Goal: Task Accomplishment & Management: Manage account settings

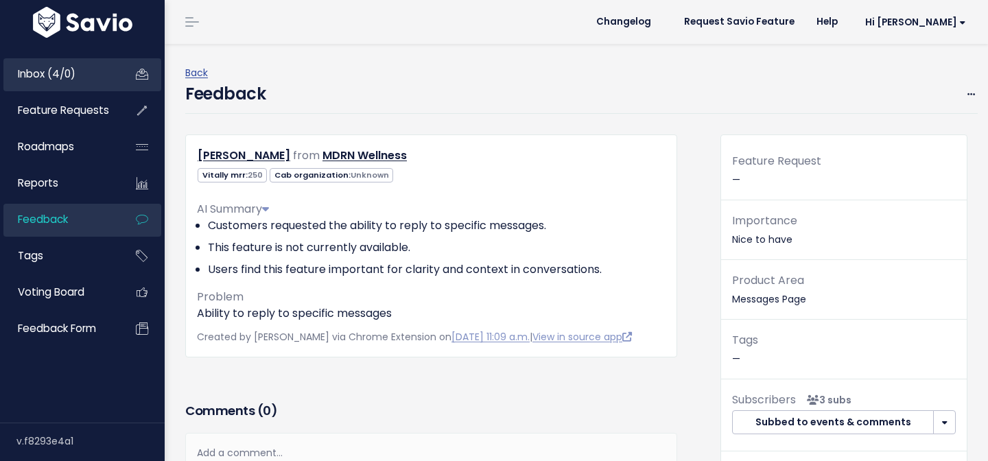
click at [82, 69] on link "Inbox (4/0)" at bounding box center [58, 74] width 110 height 32
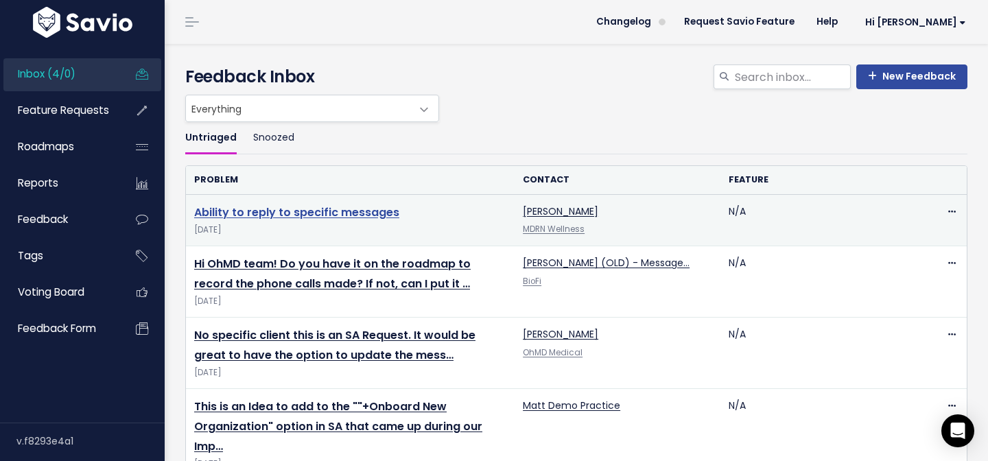
click at [301, 210] on link "Ability to reply to specific messages" at bounding box center [296, 212] width 205 height 16
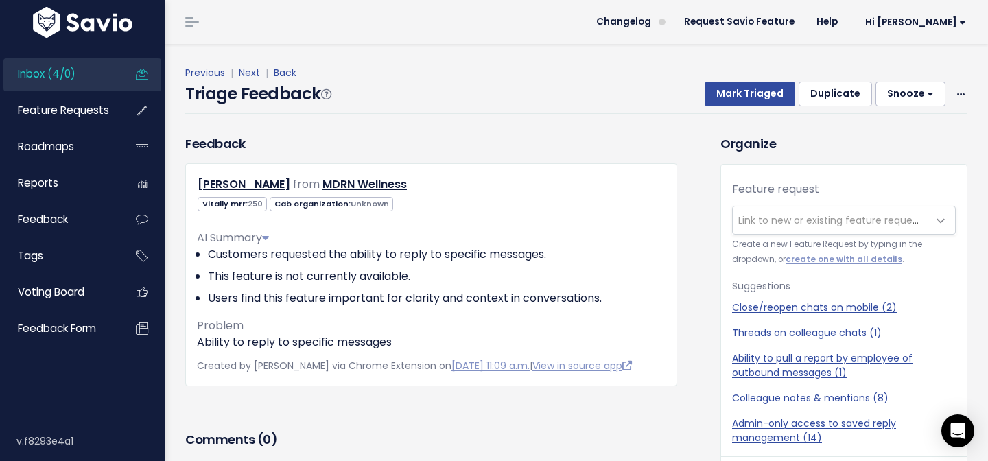
click at [127, 78] on li "Inbox (4/0)" at bounding box center [82, 74] width 158 height 33
click at [54, 73] on span "Inbox (4/0)" at bounding box center [47, 74] width 58 height 14
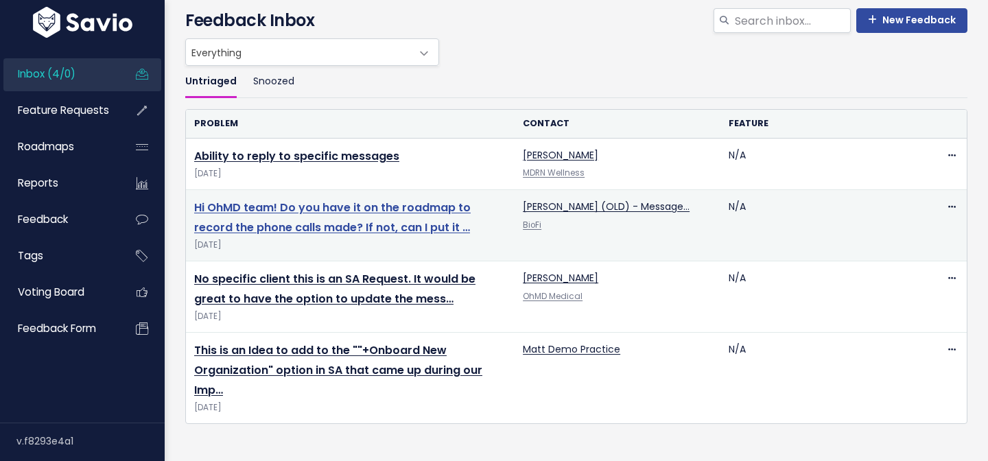
scroll to position [57, 0]
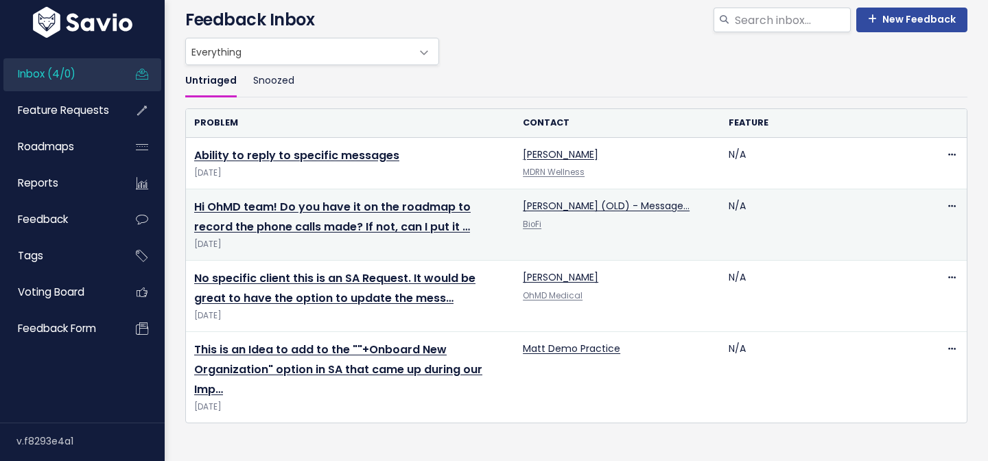
click at [256, 241] on span "Sep 12 2025" at bounding box center [350, 244] width 312 height 14
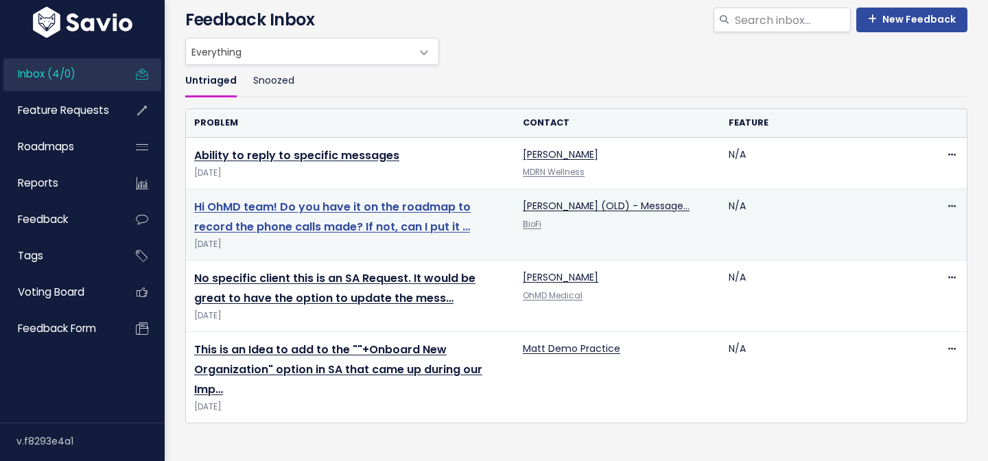
click at [255, 228] on link "Hi OhMD team! Do you have it on the roadmap to record the phone calls made? If …" at bounding box center [332, 217] width 276 height 36
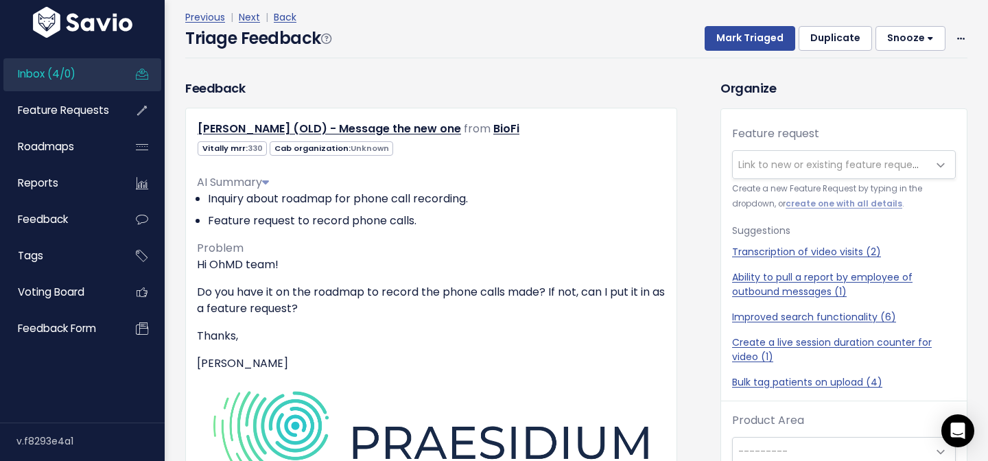
scroll to position [78, 0]
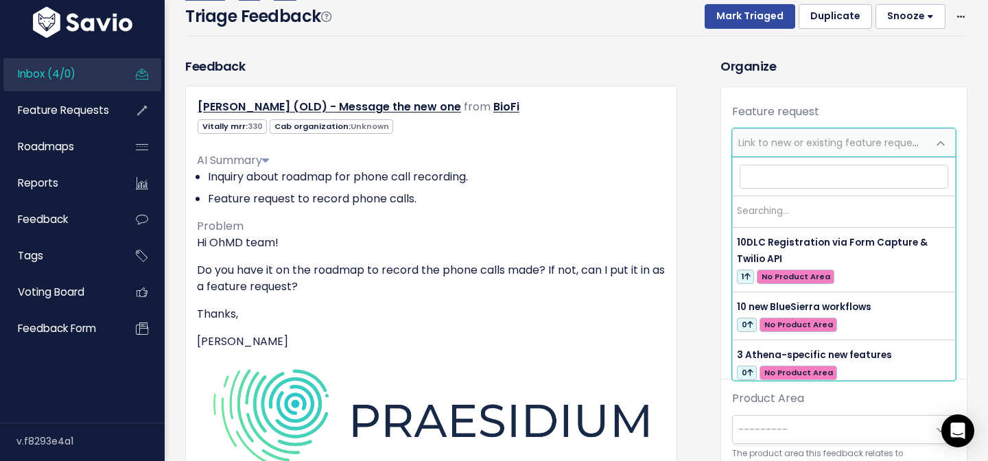
click at [774, 141] on span "Link to new or existing feature request..." at bounding box center [832, 143] width 189 height 14
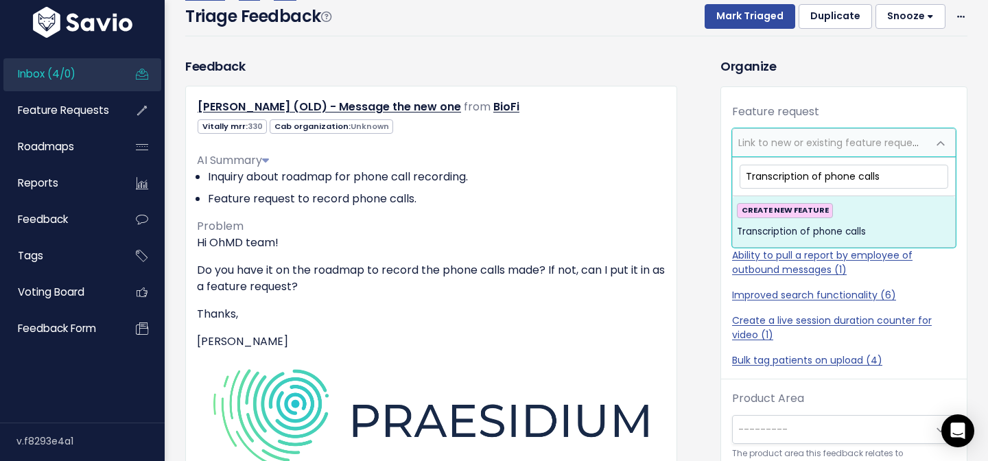
type input "Transcription of phone calls"
click at [775, 231] on span "Transcription of phone calls" at bounding box center [801, 232] width 129 height 16
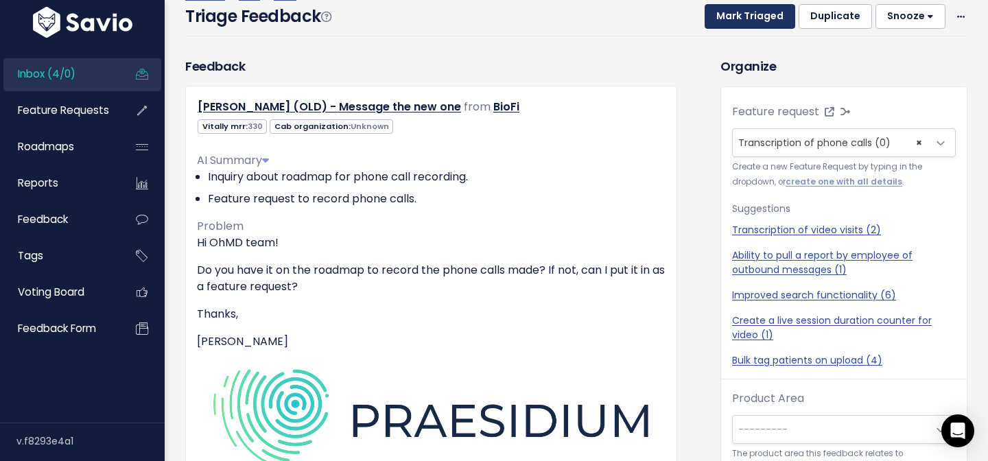
click at [741, 25] on button "Mark Triaged" at bounding box center [750, 16] width 91 height 25
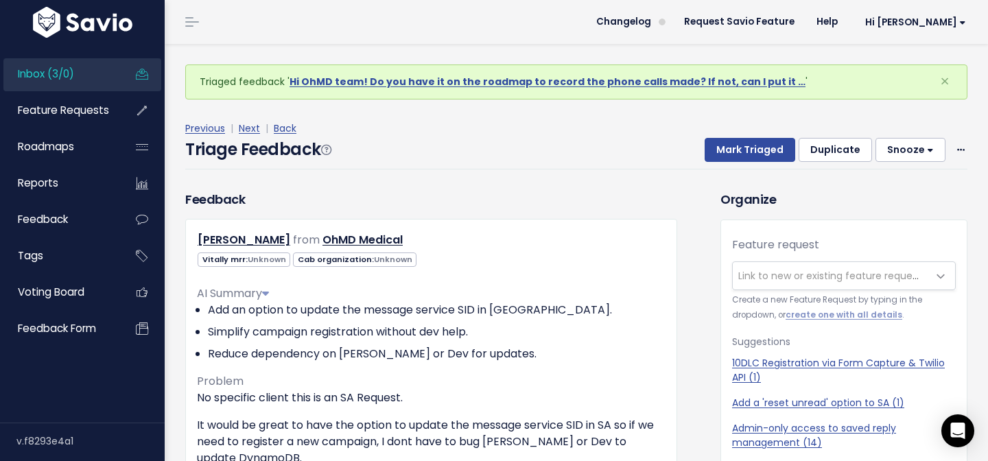
click at [71, 56] on div "Inbox (3/0) Feature Requests Roadmaps Reports" at bounding box center [82, 200] width 165 height 319
click at [56, 78] on span "Inbox (3/0)" at bounding box center [46, 74] width 56 height 14
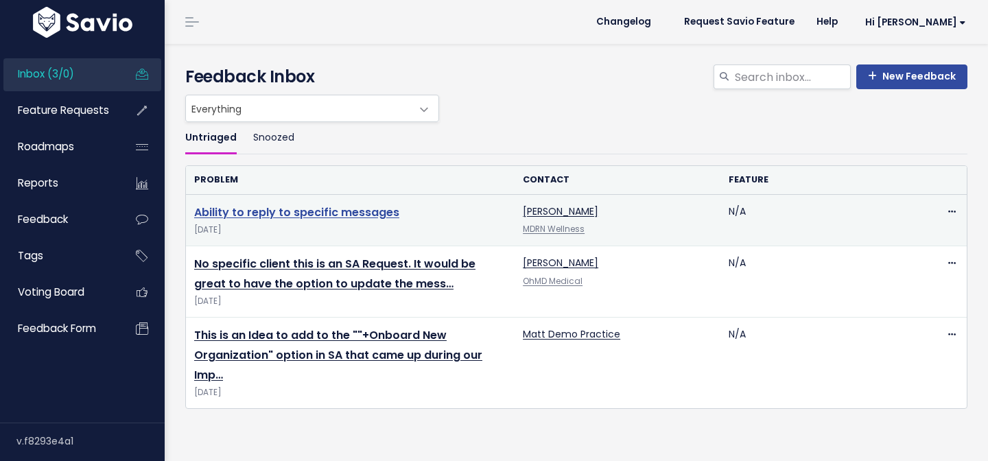
click at [377, 213] on link "Ability to reply to specific messages" at bounding box center [296, 212] width 205 height 16
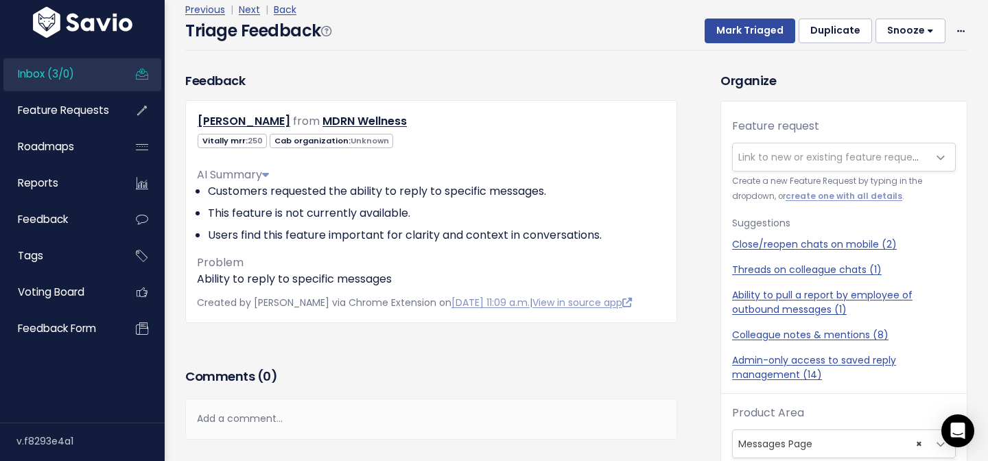
scroll to position [67, 0]
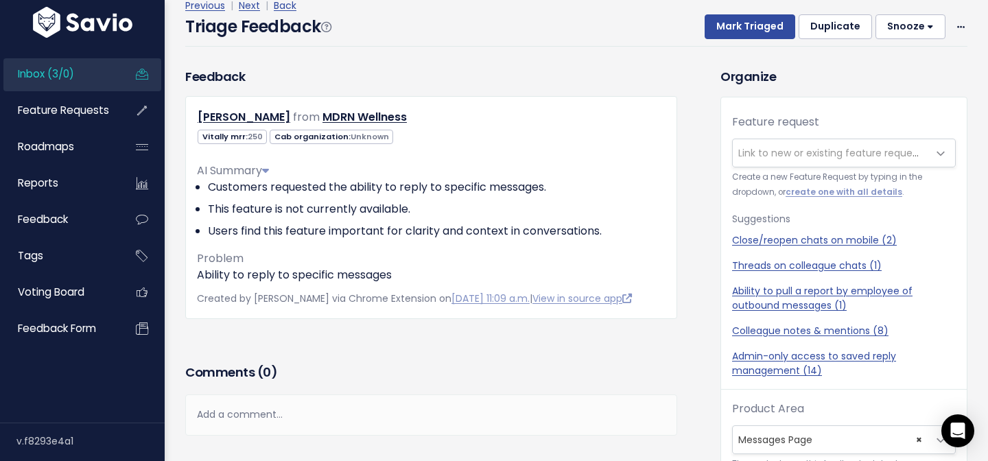
click at [775, 145] on span "Link to new or existing feature request..." at bounding box center [830, 152] width 195 height 27
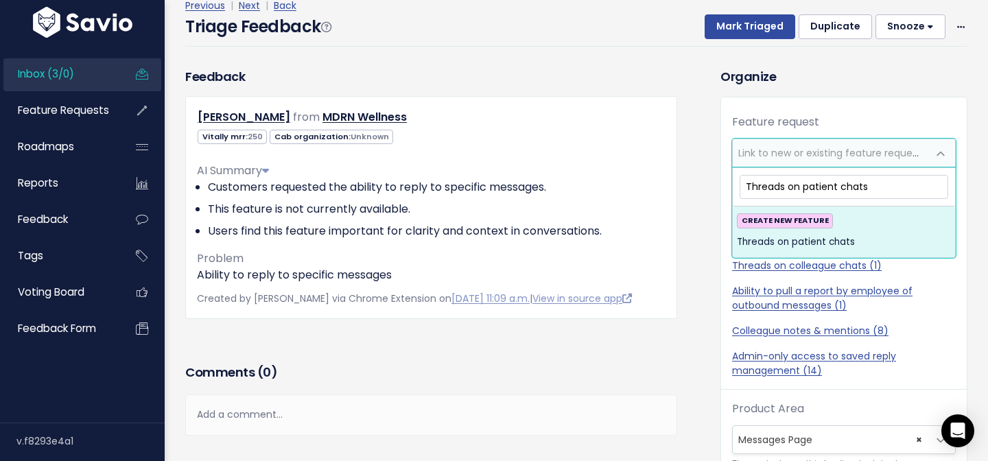
type input "Threads on patient chats"
click at [842, 219] on div "CREATE NEW FEATURE Threads on patient chats" at bounding box center [844, 231] width 214 height 37
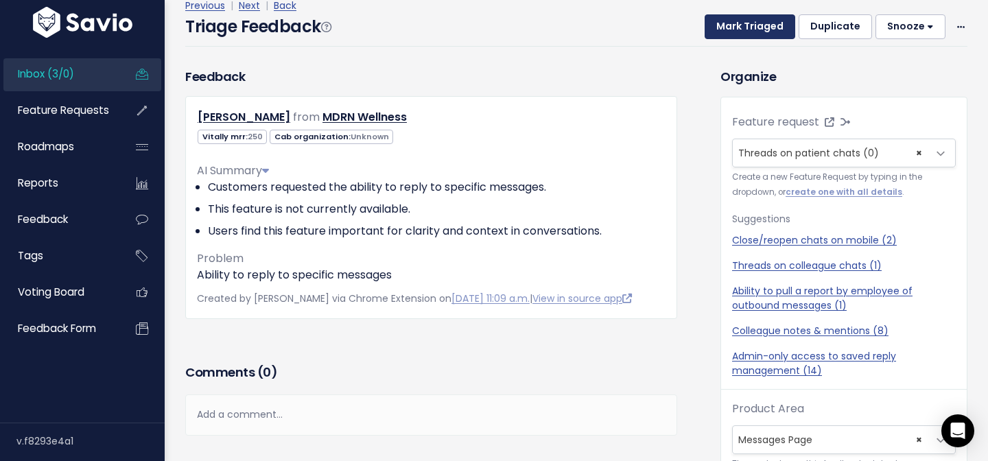
click at [760, 38] on button "Mark Triaged" at bounding box center [750, 26] width 91 height 25
